Goal: Task Accomplishment & Management: Use online tool/utility

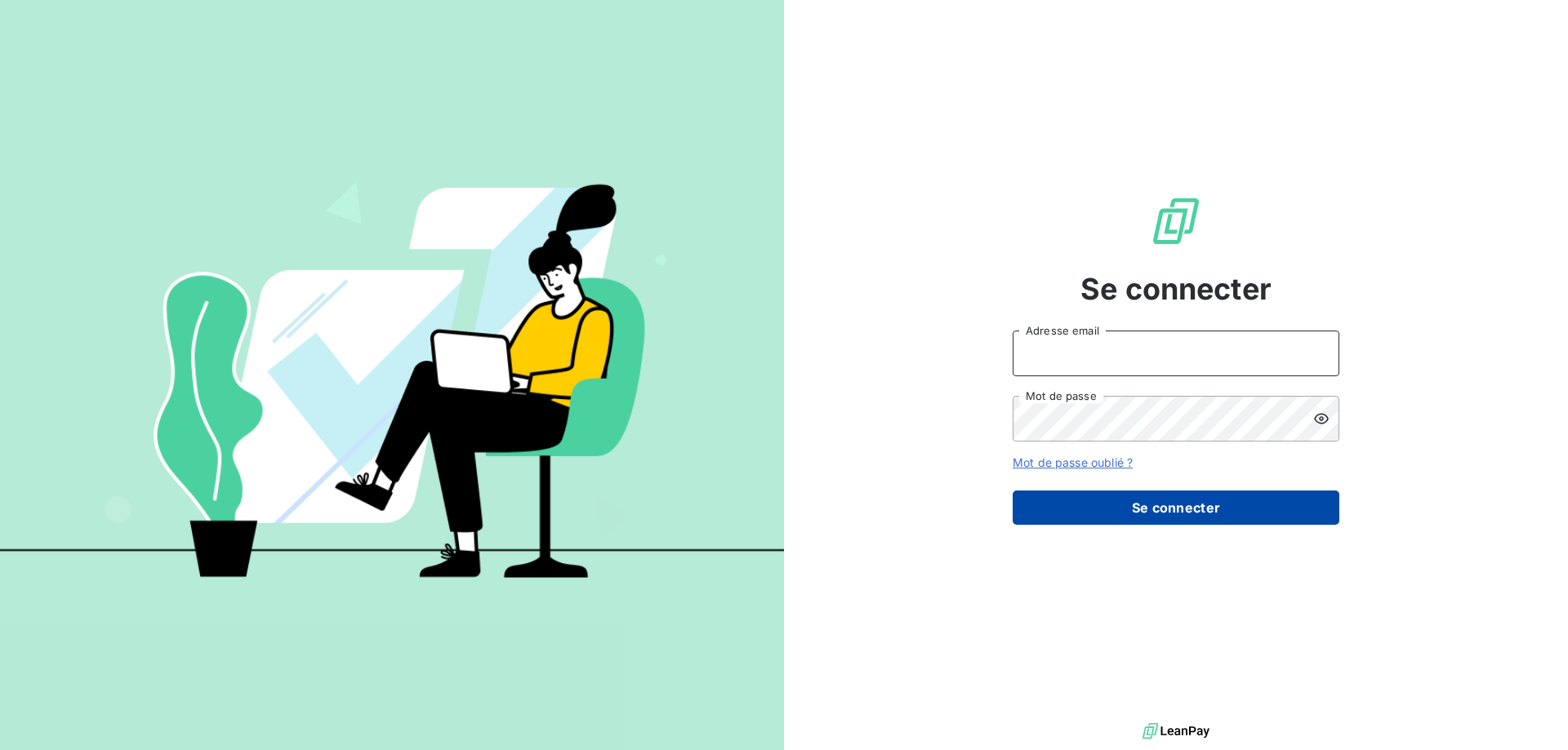
type input "[PERSON_NAME][EMAIL_ADDRESS][PERSON_NAME][DOMAIN_NAME]"
click at [1184, 522] on button "Se connecter" at bounding box center [1175, 507] width 326 height 34
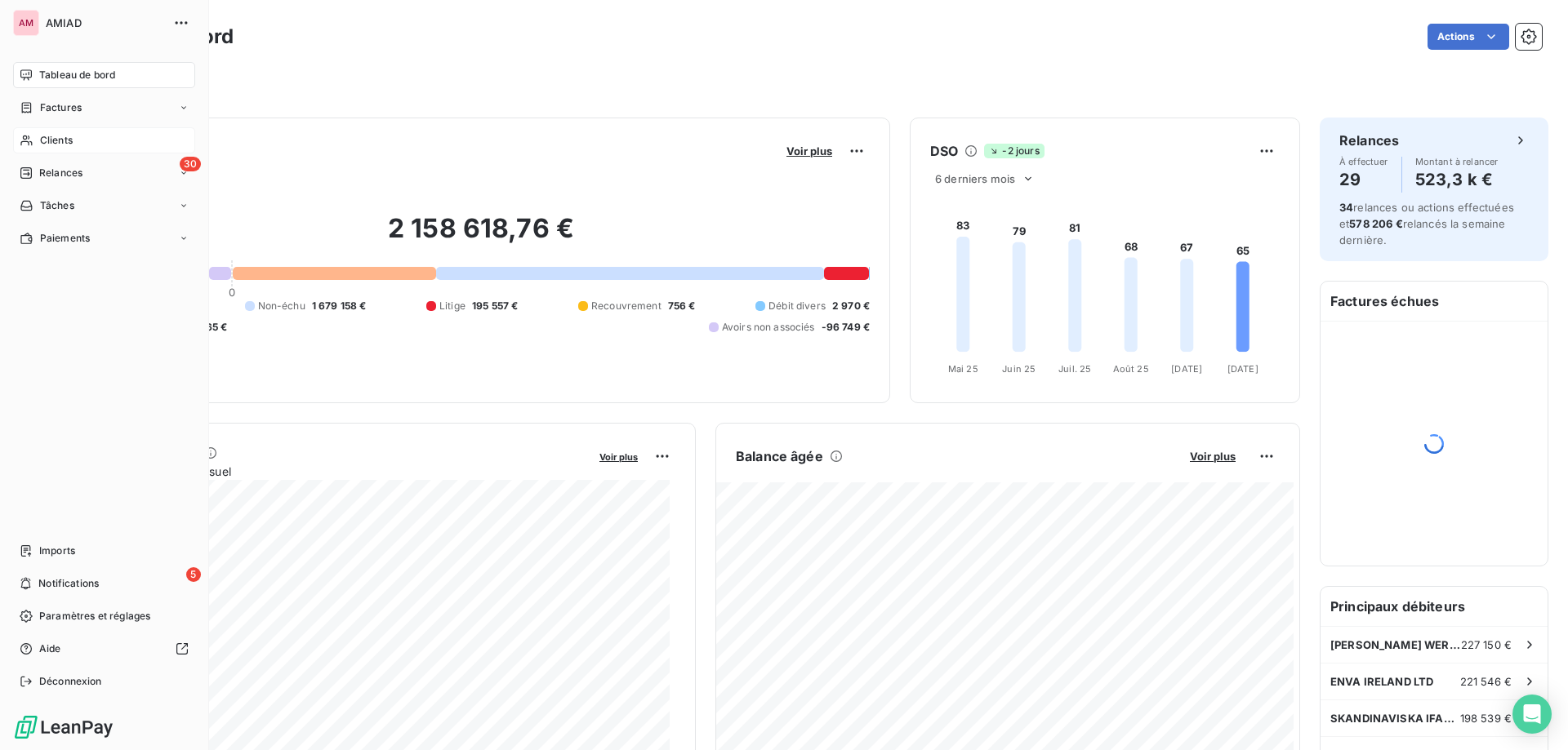
click at [38, 142] on div "Clients" at bounding box center [104, 140] width 182 height 26
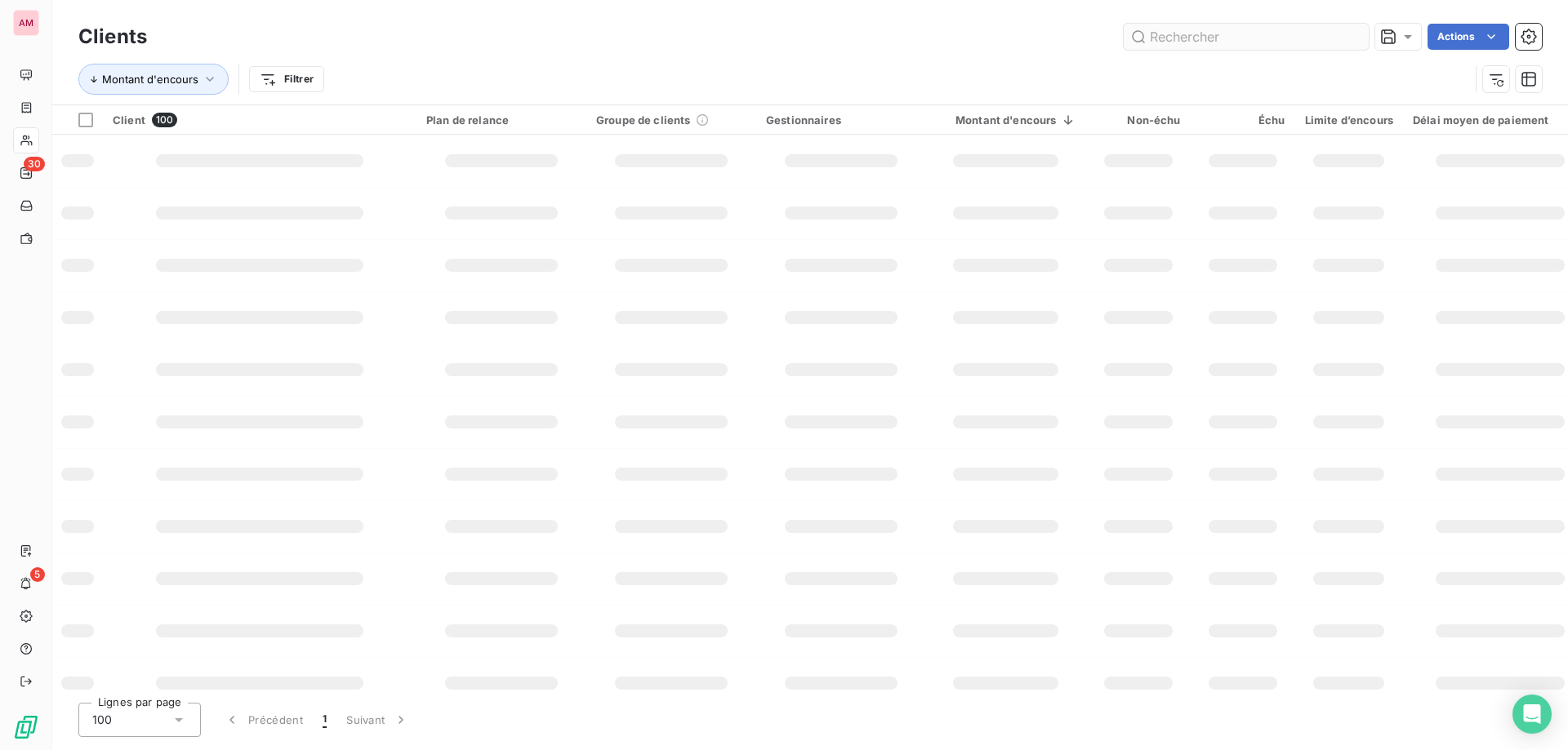
click at [1203, 28] on input "text" at bounding box center [1245, 36] width 245 height 26
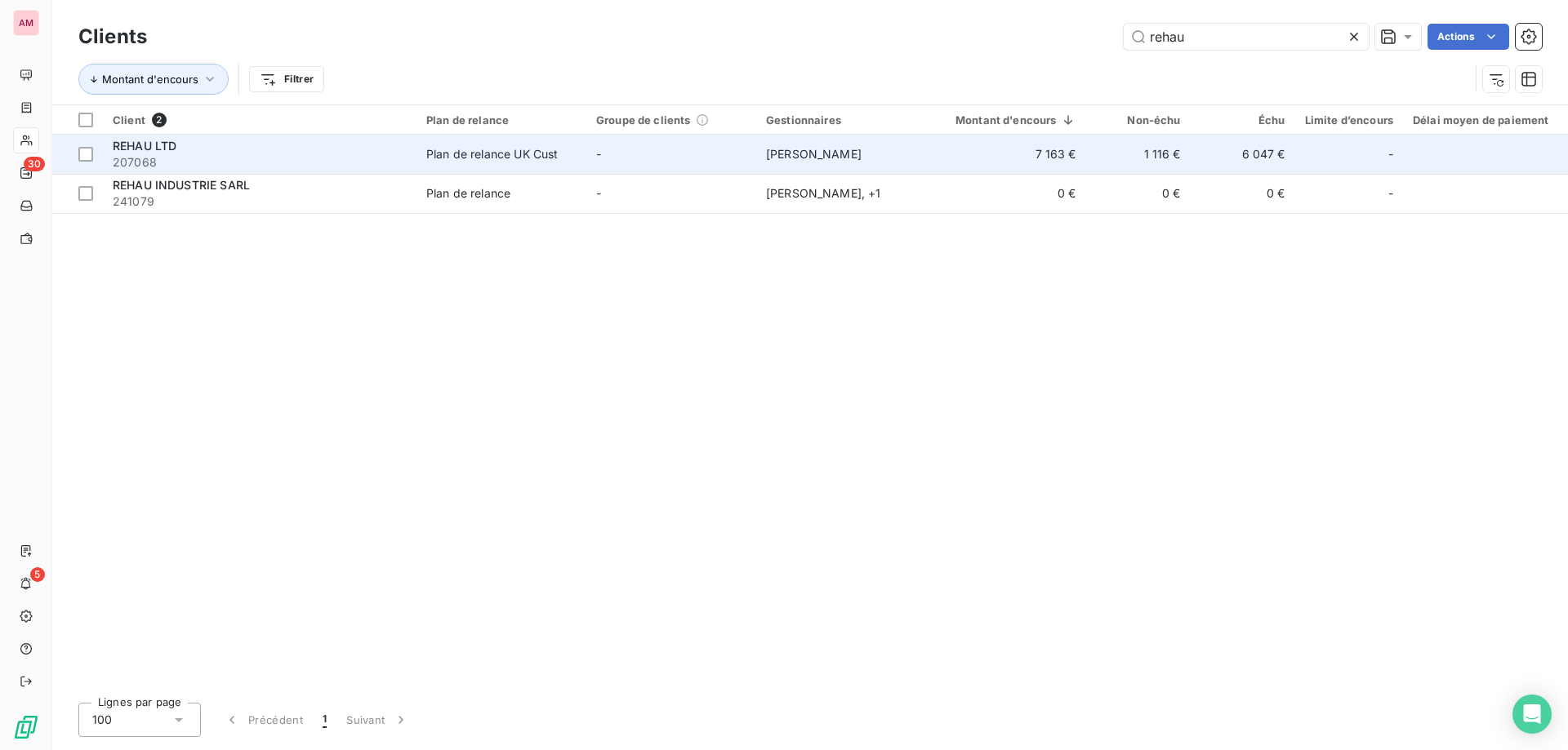
type input "rehau"
click at [276, 160] on span "207068" at bounding box center [259, 163] width 294 height 16
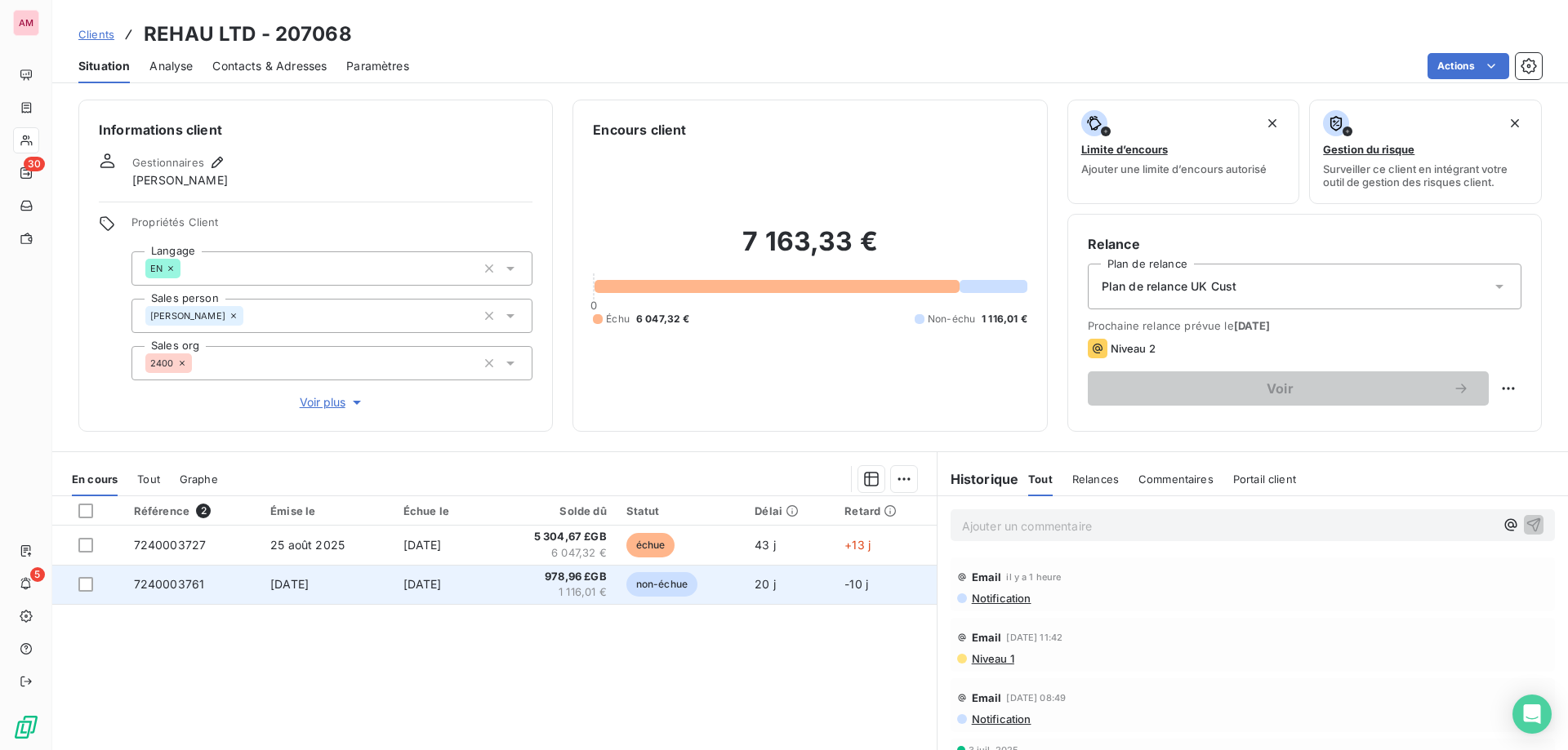
click at [245, 591] on td "7240003761" at bounding box center [192, 585] width 137 height 40
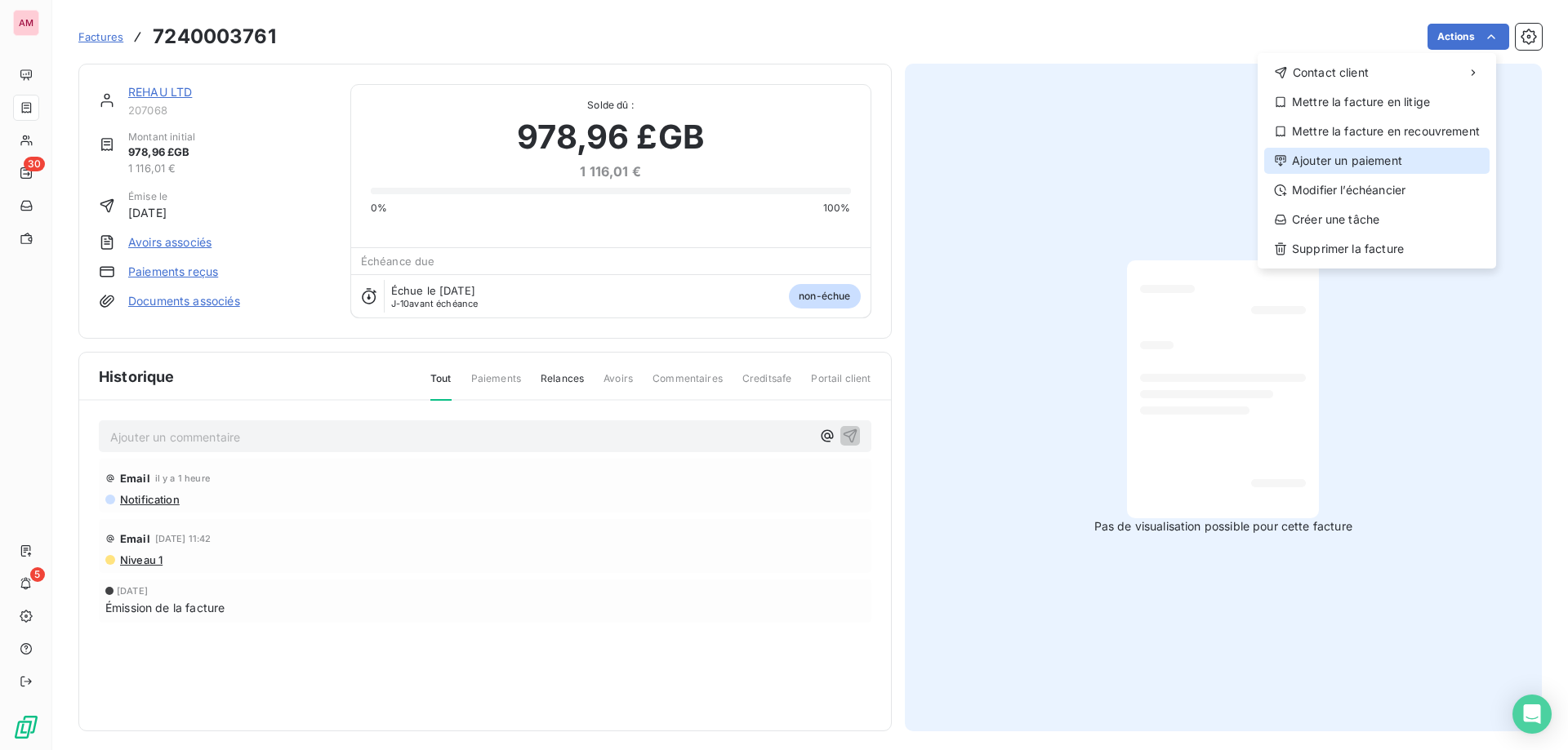
click at [1401, 157] on div "Ajouter un paiement" at bounding box center [1377, 160] width 226 height 26
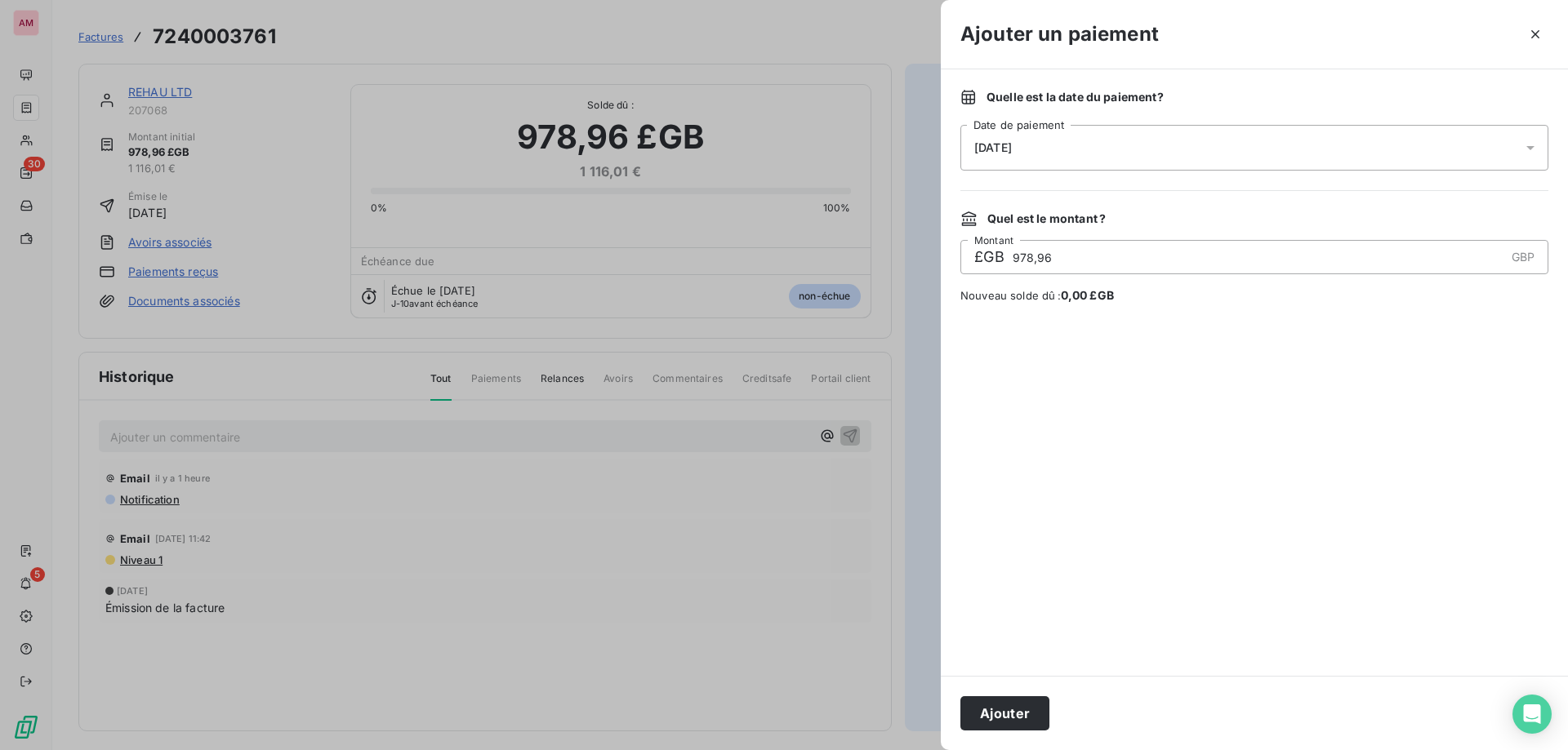
click at [1059, 150] on div "[DATE]" at bounding box center [1254, 147] width 588 height 46
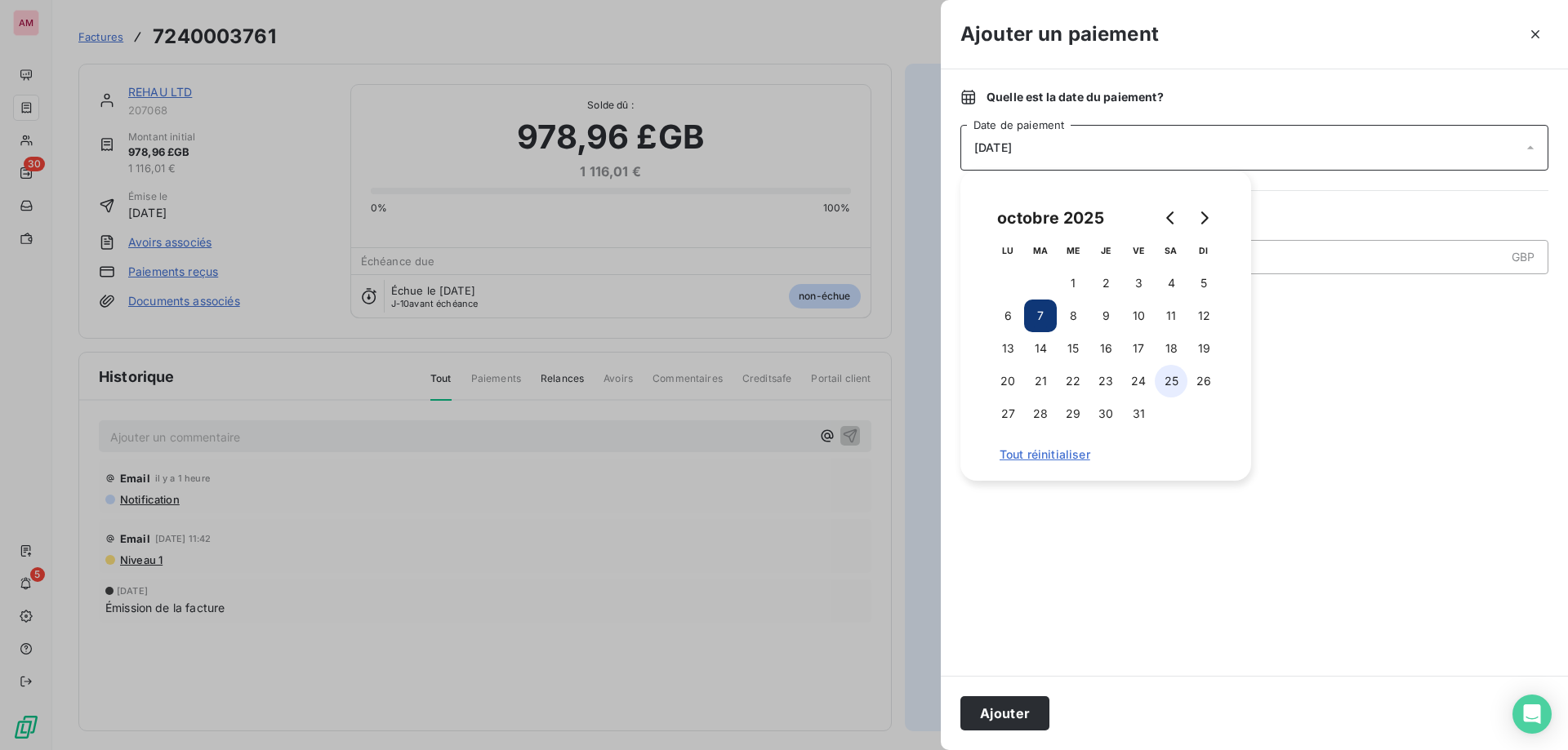
click at [1165, 380] on button "25" at bounding box center [1171, 381] width 32 height 32
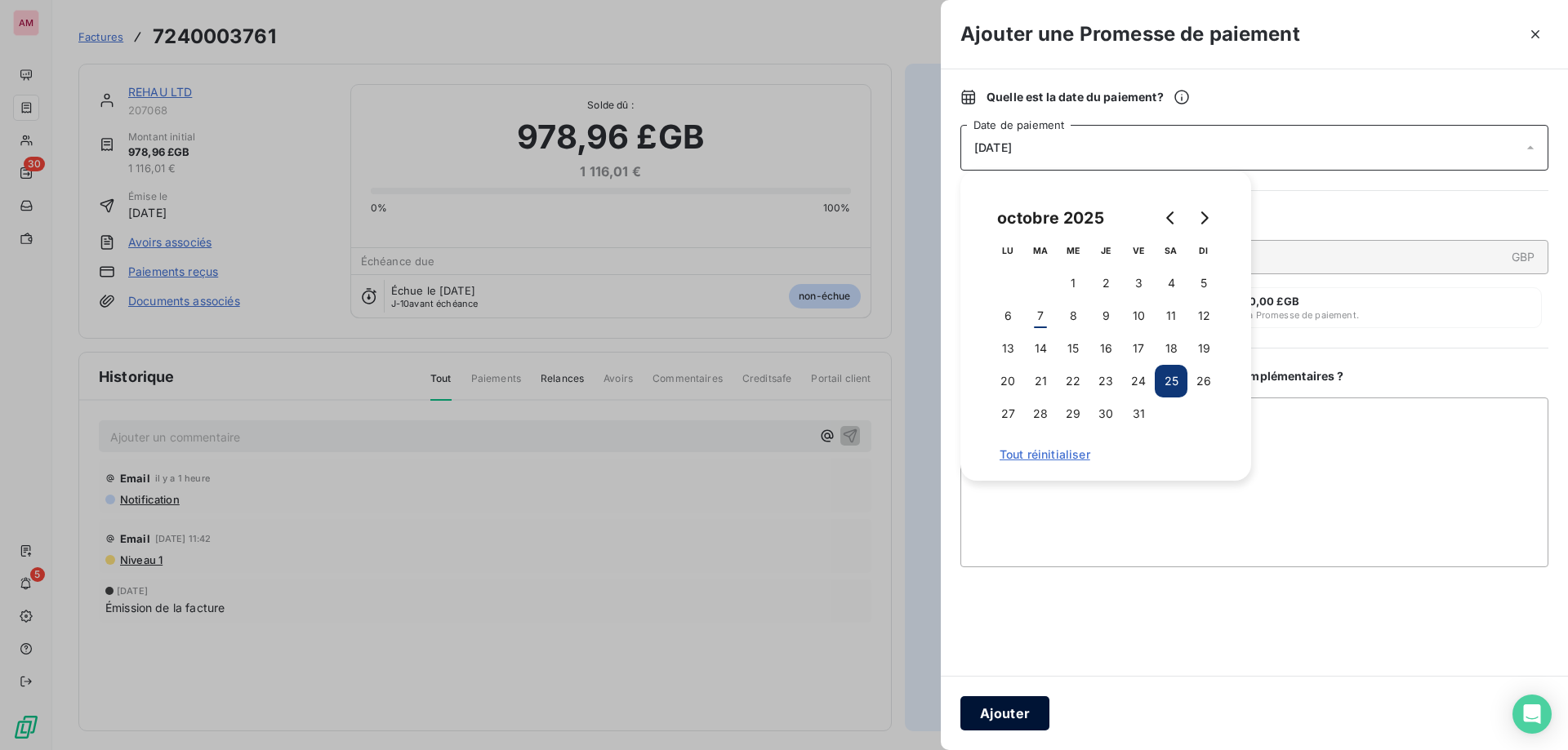
click at [1020, 716] on button "Ajouter" at bounding box center [1005, 713] width 89 height 34
